Goal: Task Accomplishment & Management: Manage account settings

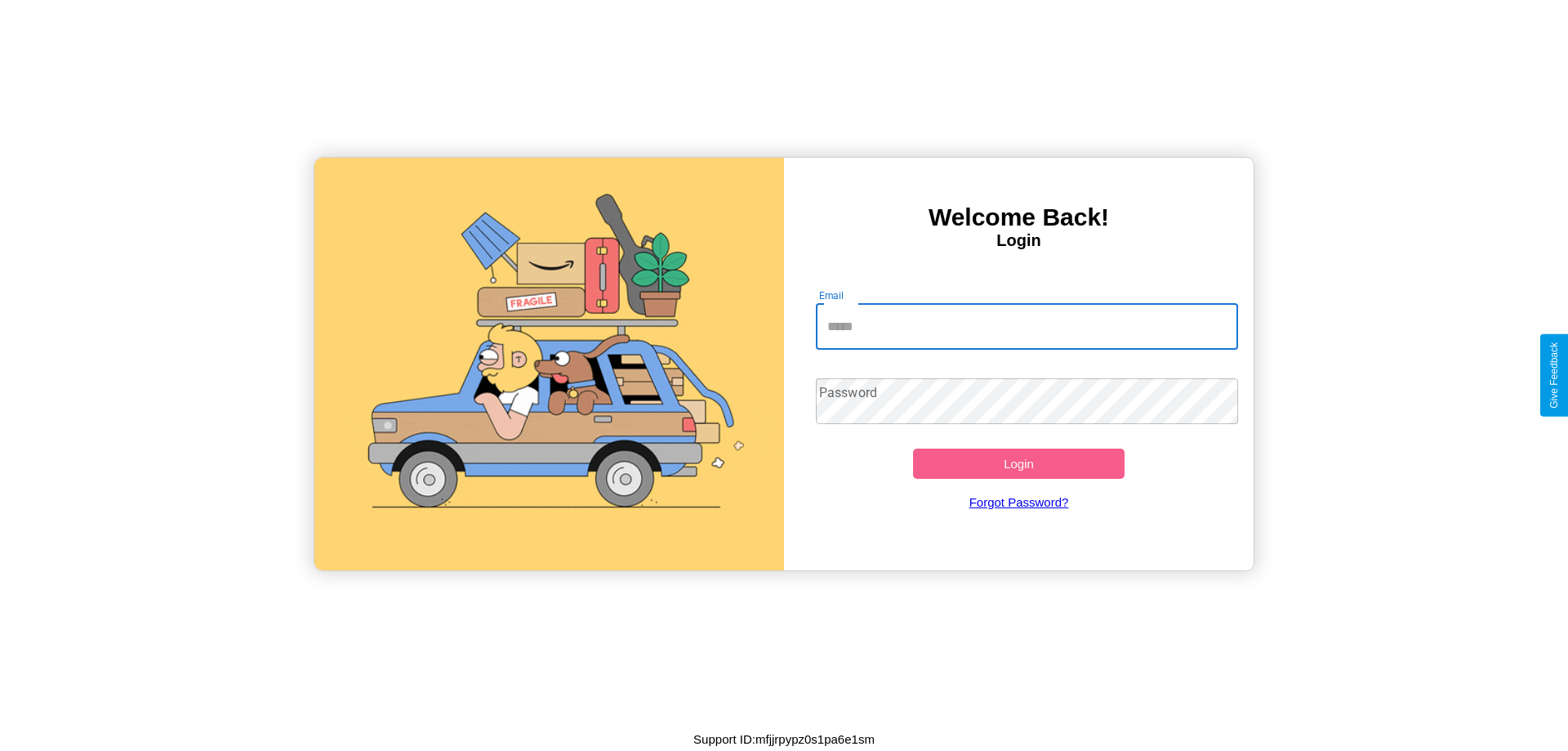
click at [1026, 326] on input "Email" at bounding box center [1027, 327] width 423 height 45
type input "**********"
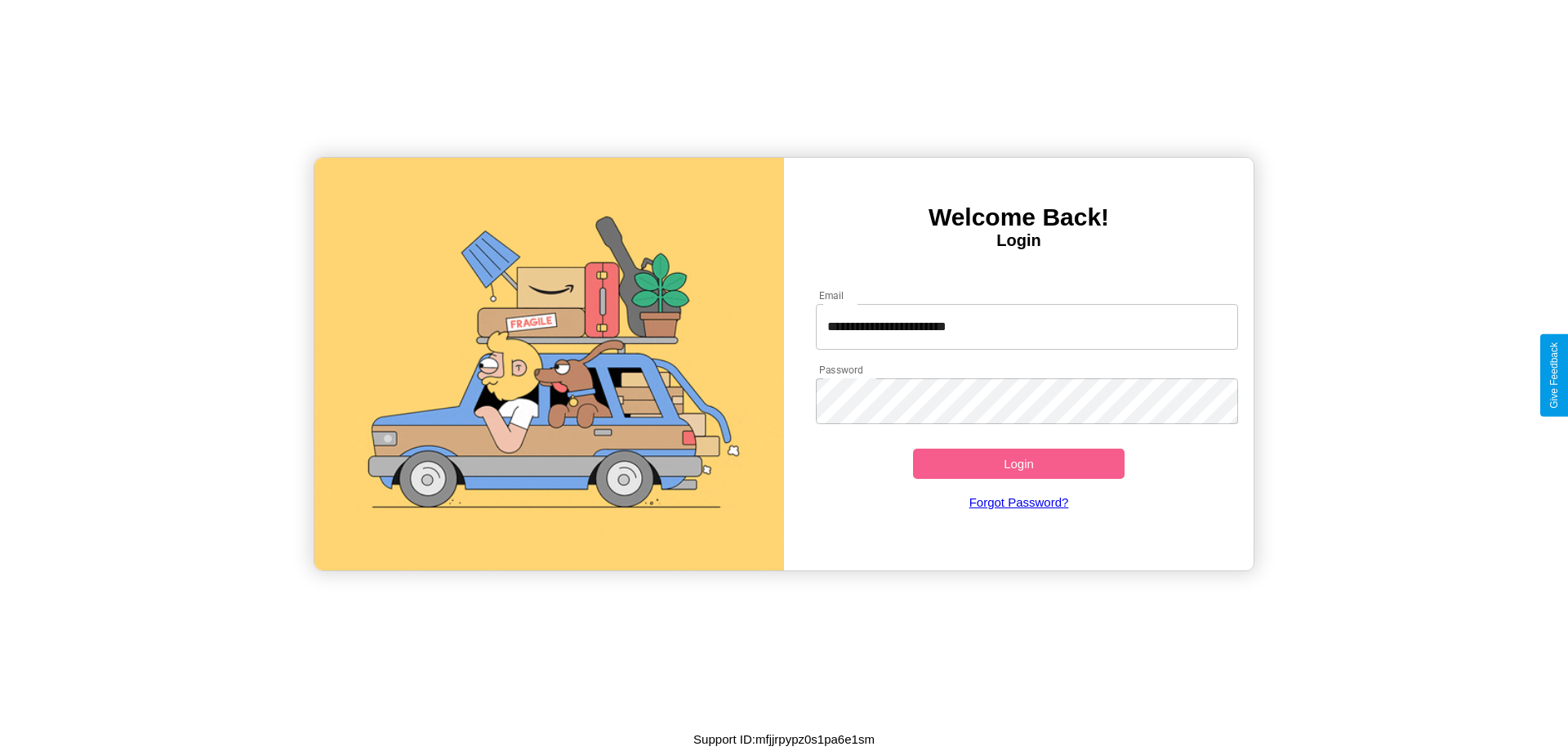
click at [1019, 463] on button "Login" at bounding box center [1018, 464] width 211 height 30
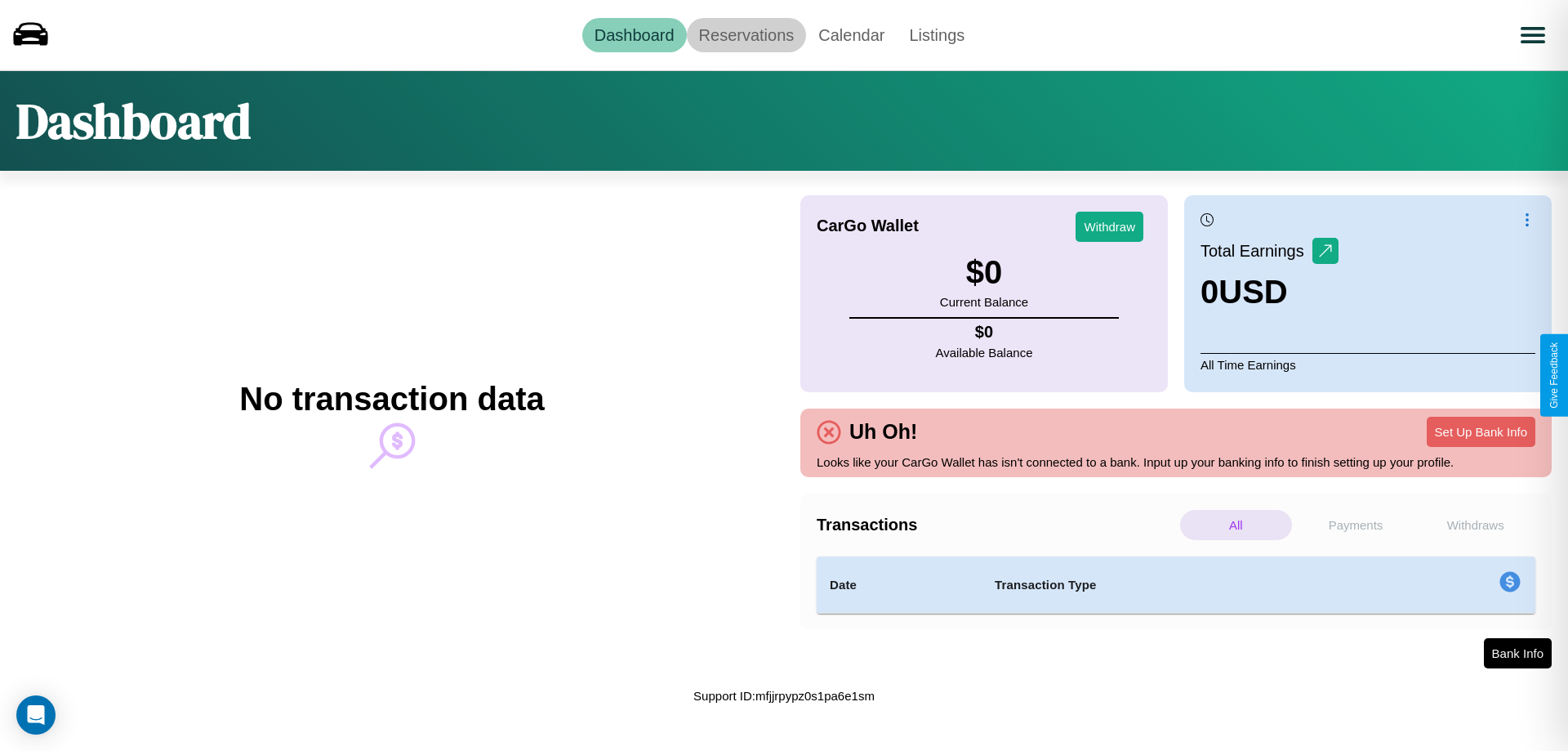
click at [746, 34] on link "Reservations" at bounding box center [746, 35] width 120 height 34
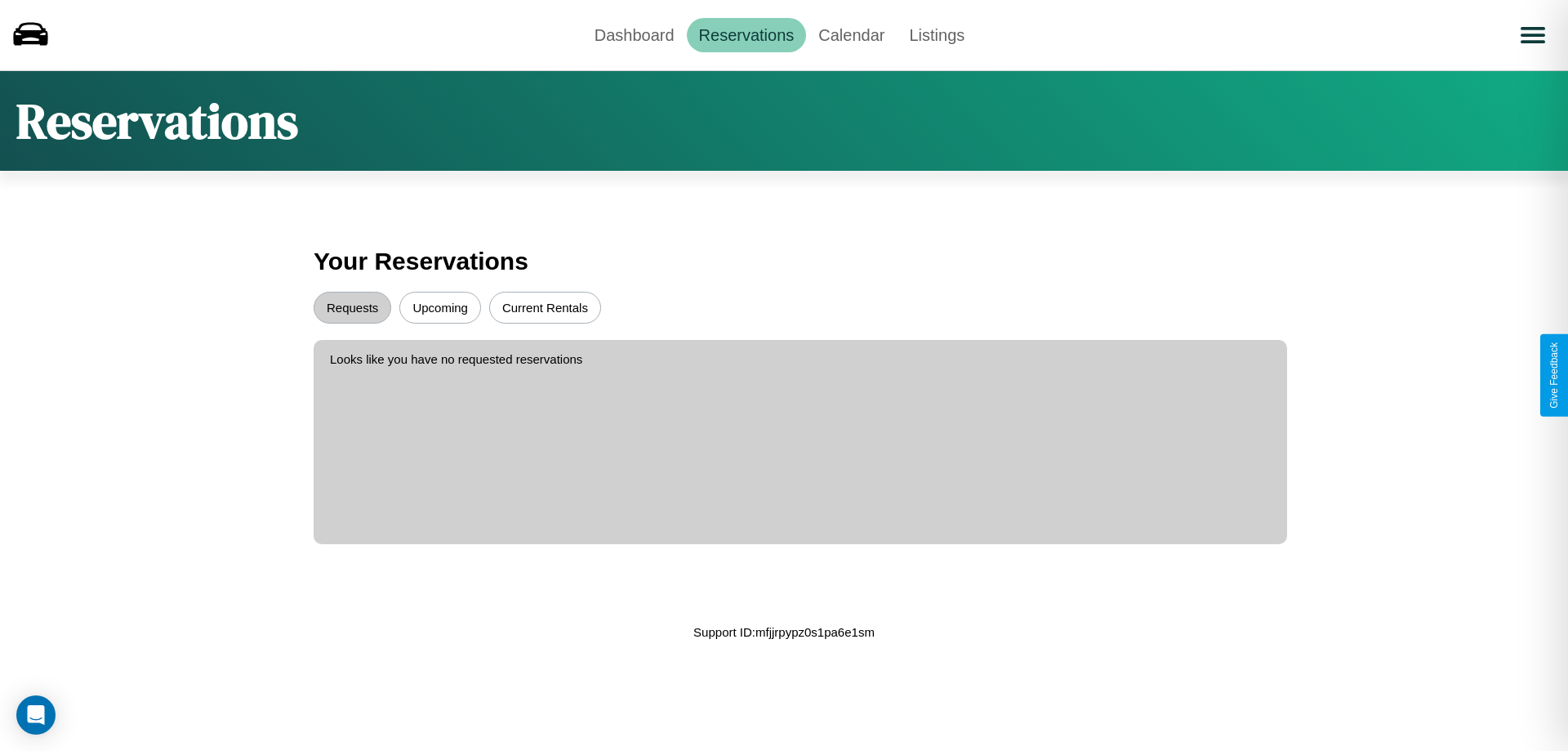
click at [440, 307] on button "Upcoming" at bounding box center [440, 308] width 81 height 32
click at [352, 307] on button "Requests" at bounding box center [352, 308] width 78 height 32
click at [633, 34] on link "Dashboard" at bounding box center [634, 35] width 104 height 34
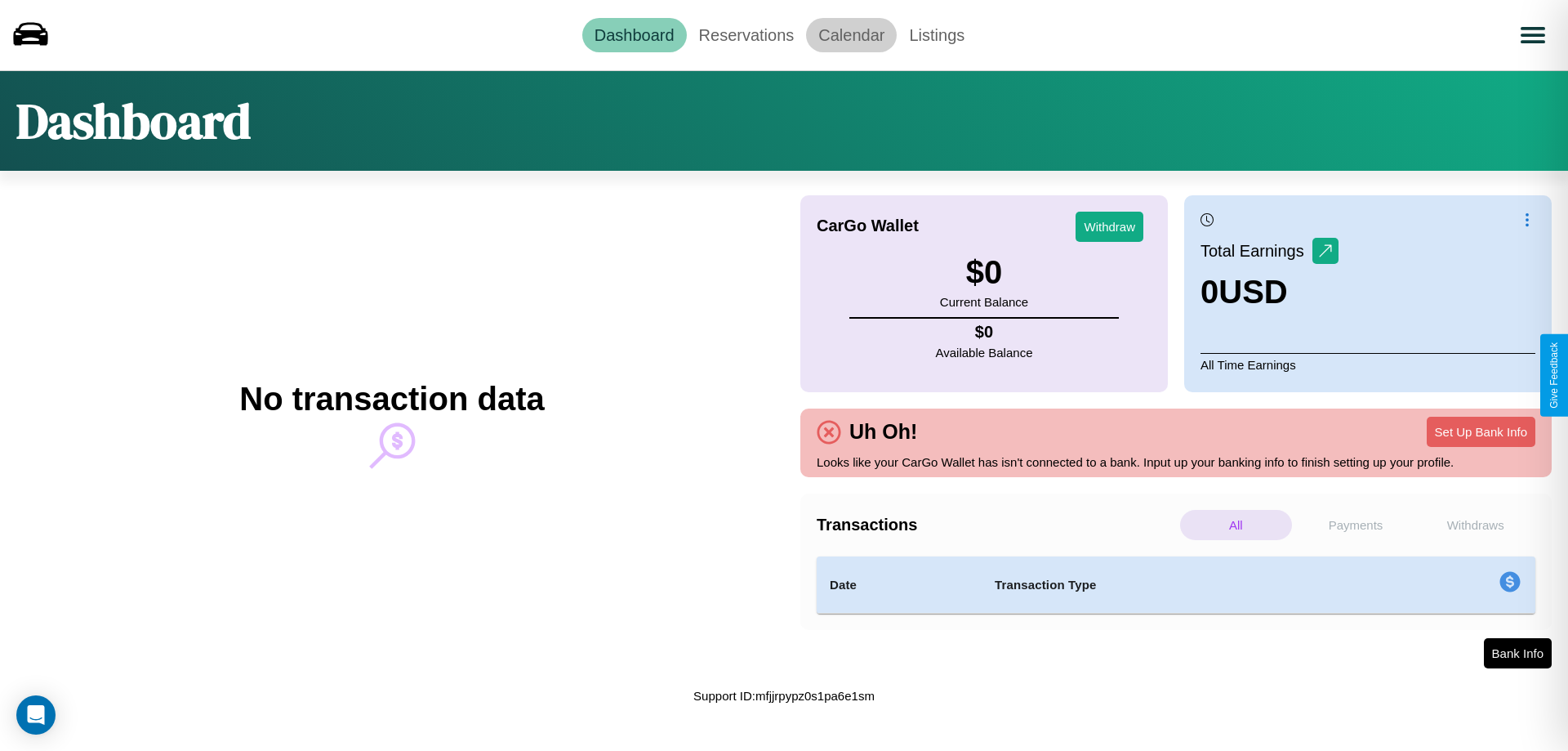
click at [851, 34] on link "Calendar" at bounding box center [851, 35] width 91 height 34
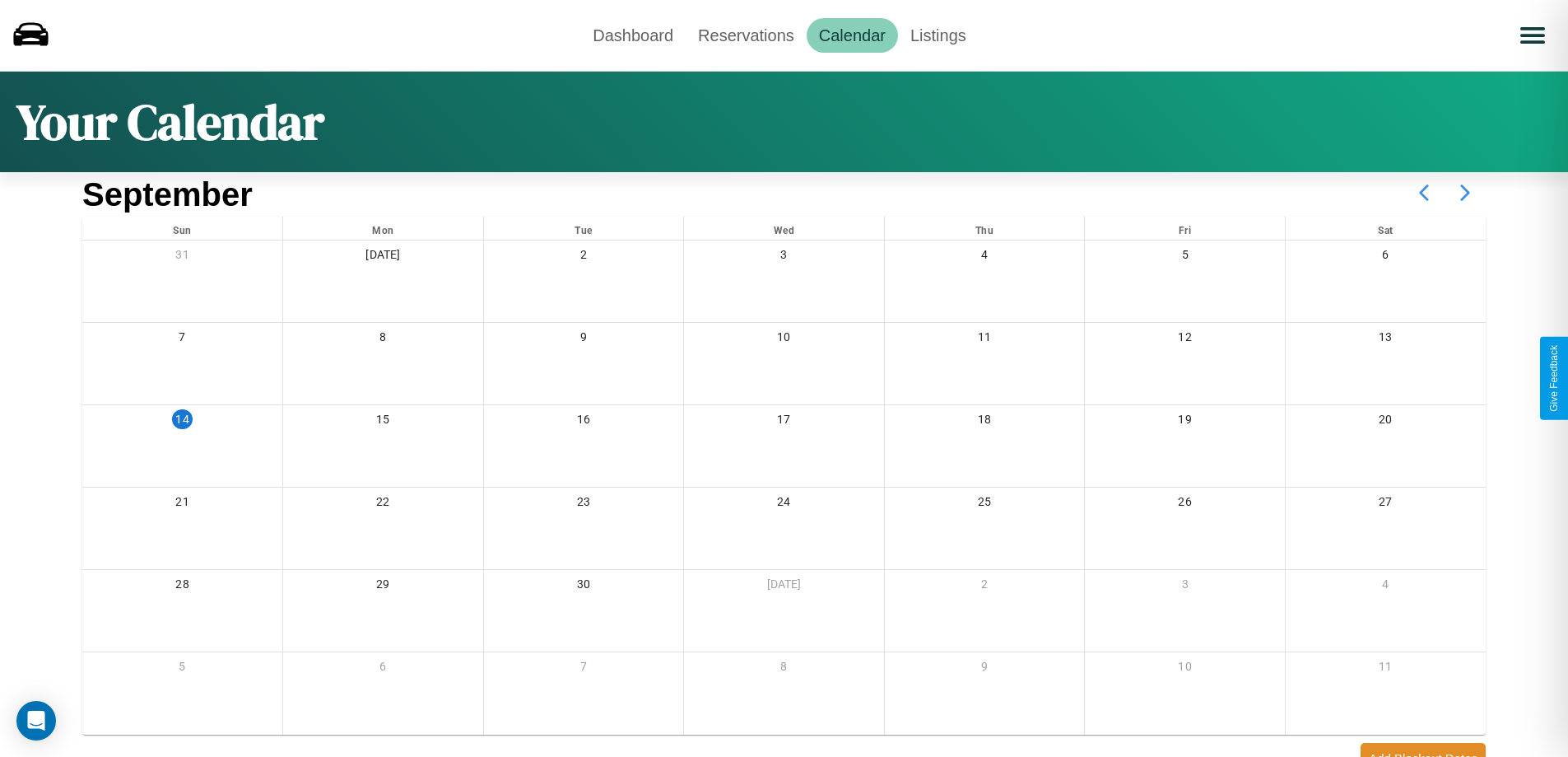
click at [1465, 193] on icon at bounding box center [1465, 192] width 41 height 41
